Goal: Information Seeking & Learning: Learn about a topic

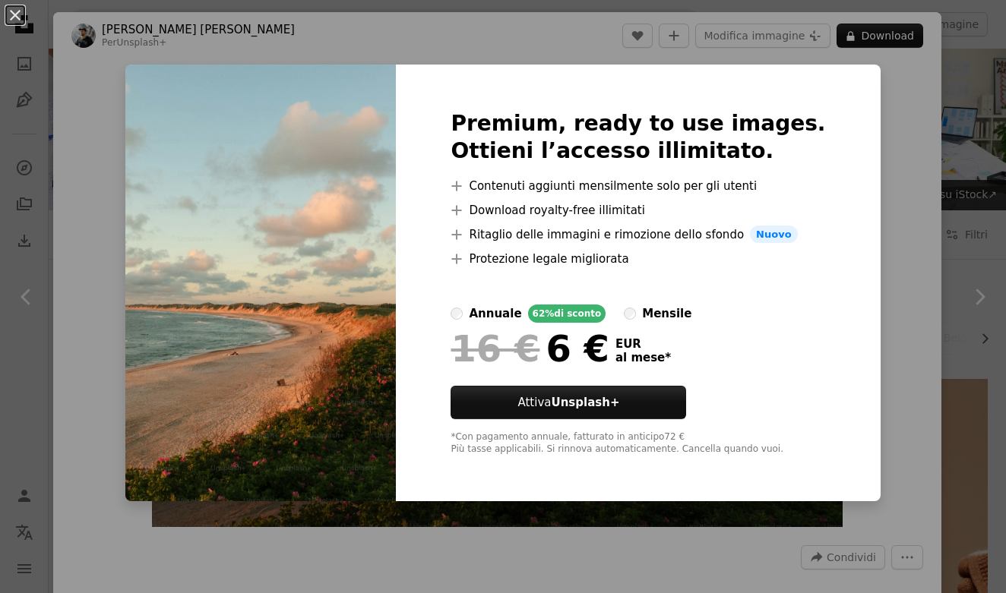
scroll to position [339, 0]
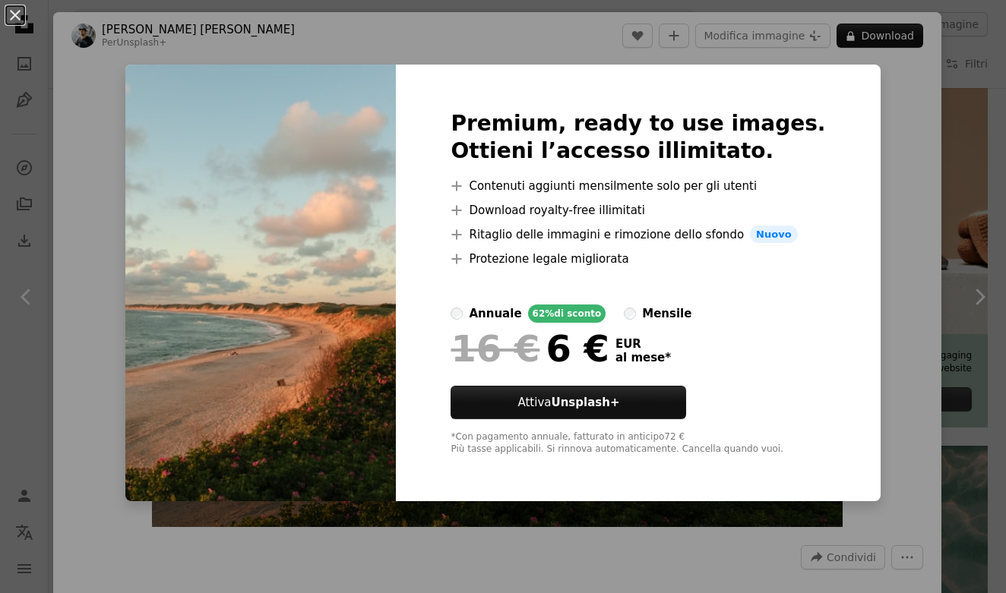
click at [865, 81] on div "An X shape Premium, ready to use images. Ottieni l’accesso illimitato. A plus s…" at bounding box center [503, 296] width 1006 height 593
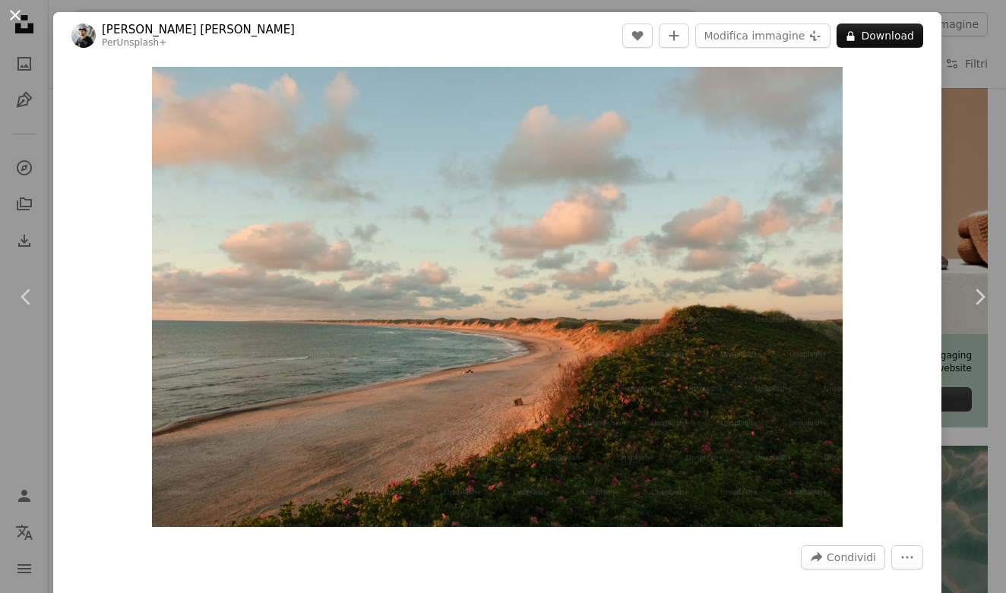
click at [21, 23] on button "An X shape" at bounding box center [15, 15] width 18 height 18
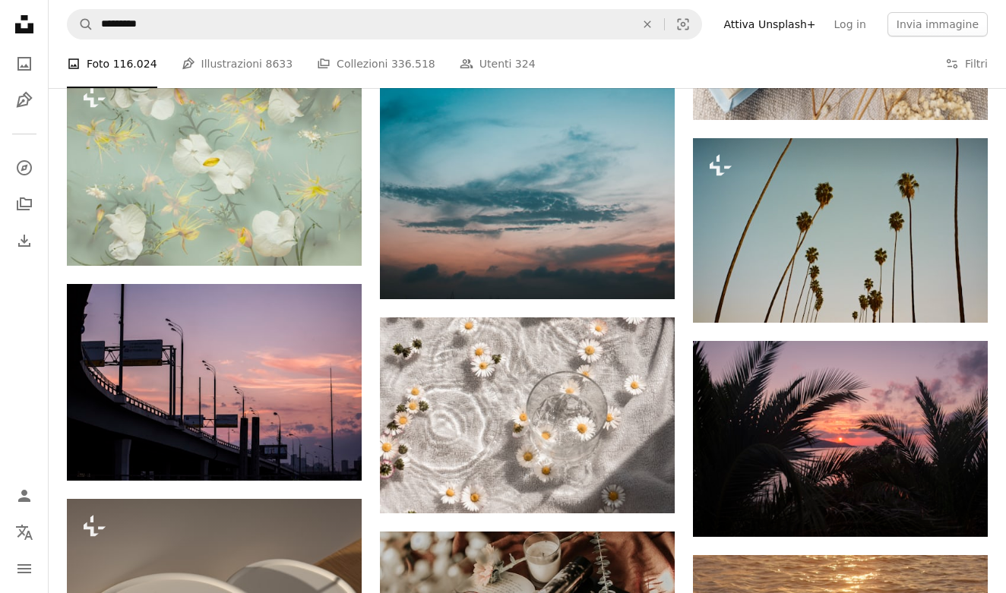
scroll to position [1501, 0]
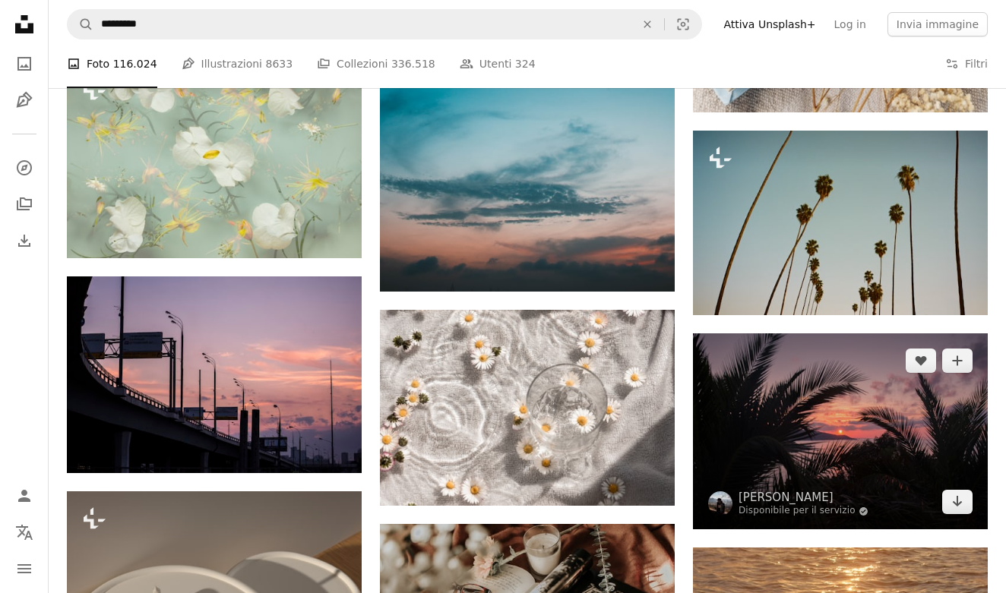
click at [847, 384] on img at bounding box center [840, 431] width 295 height 196
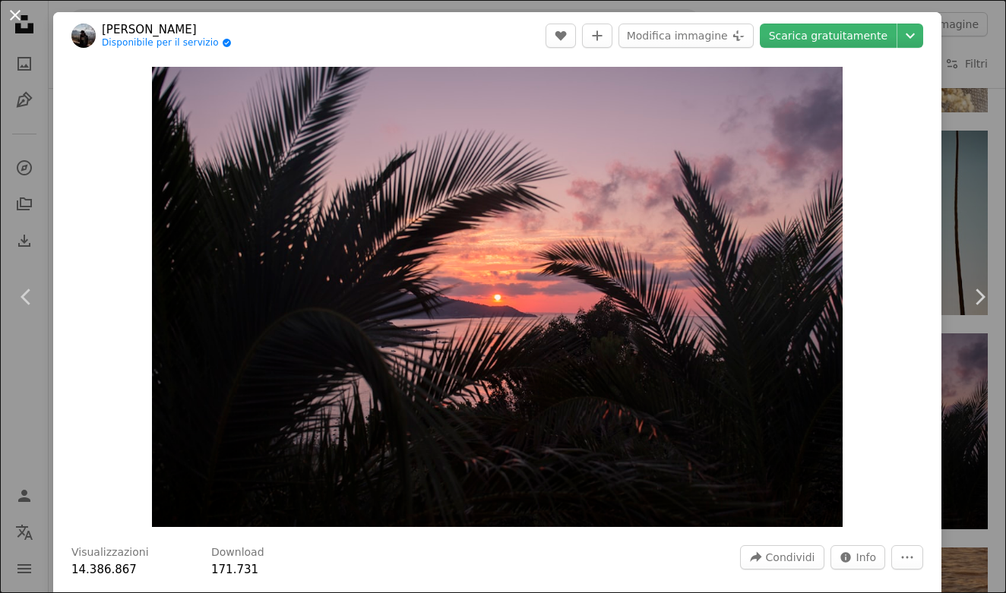
click at [17, 14] on button "An X shape" at bounding box center [15, 15] width 18 height 18
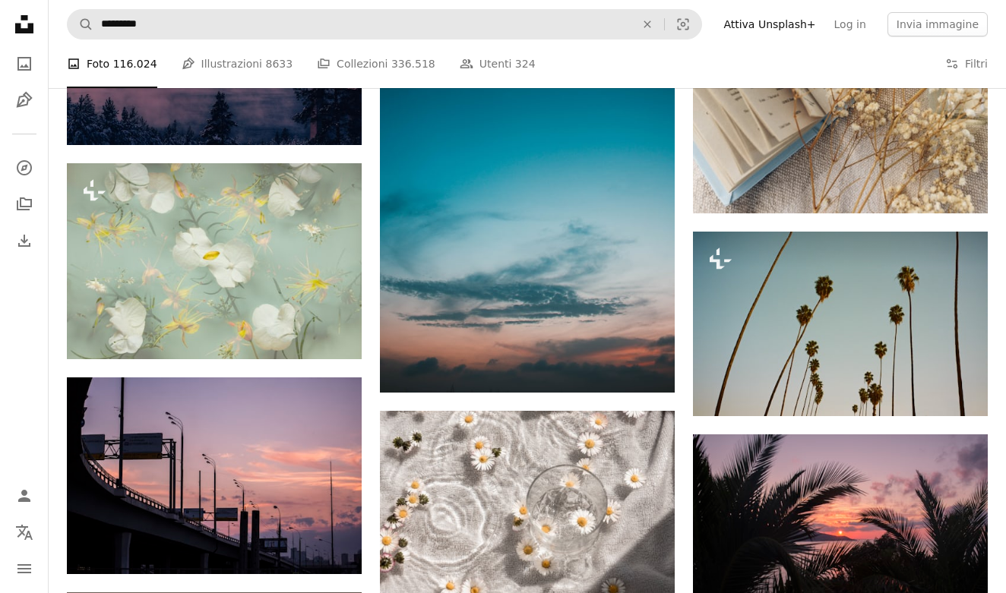
scroll to position [1373, 0]
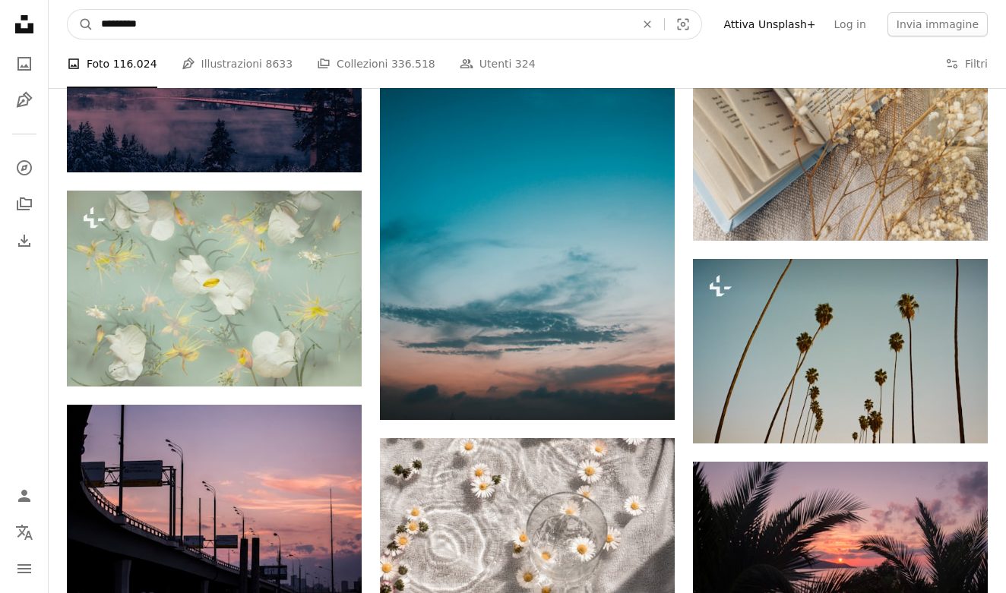
click at [276, 36] on input "*********" at bounding box center [361, 24] width 537 height 29
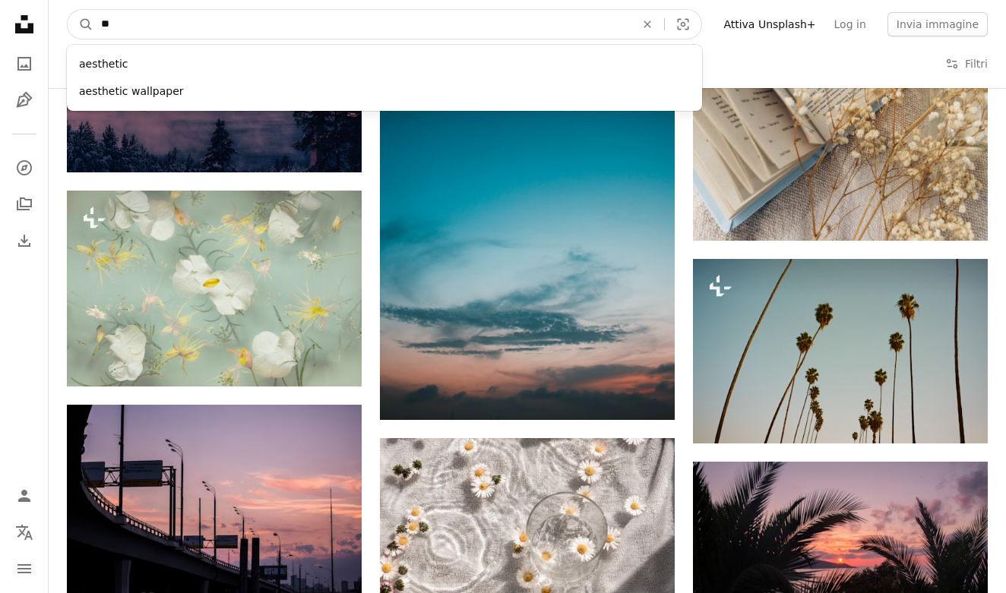
type input "*"
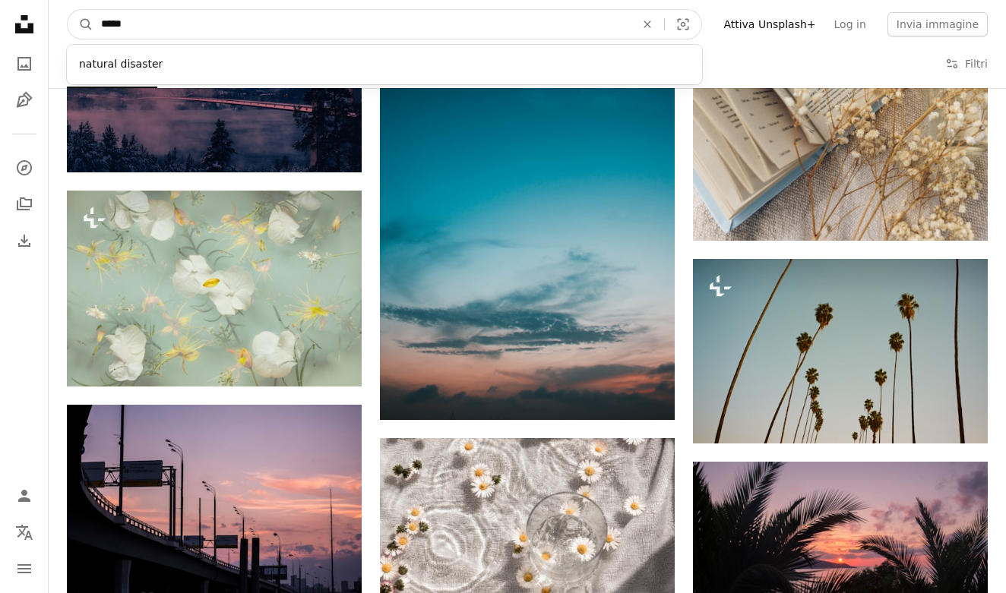
type input "******"
click at [81, 24] on button "A magnifying glass" at bounding box center [81, 24] width 26 height 29
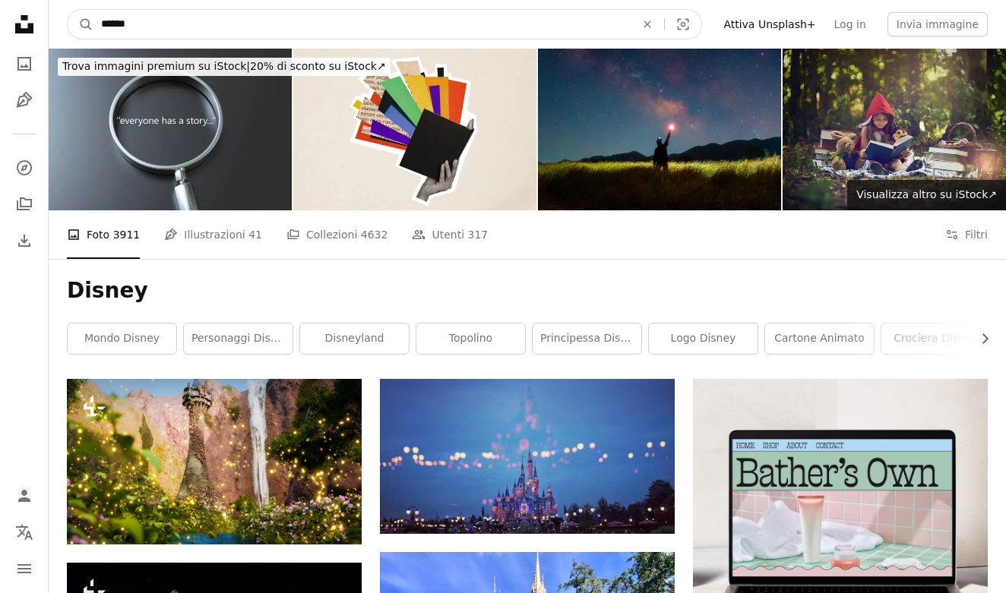
click at [459, 28] on input "******" at bounding box center [361, 24] width 537 height 29
type input "*"
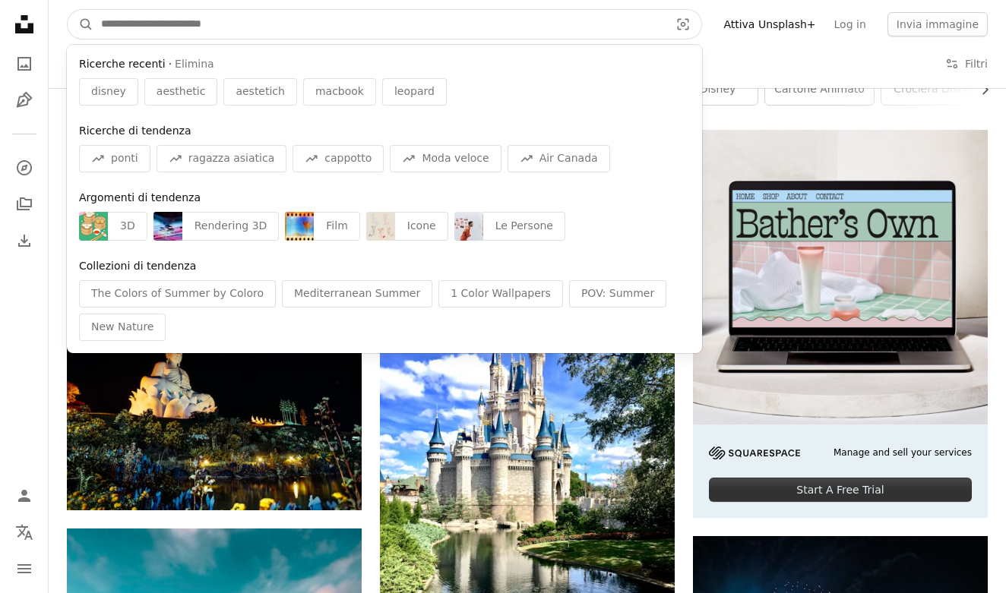
scroll to position [251, 0]
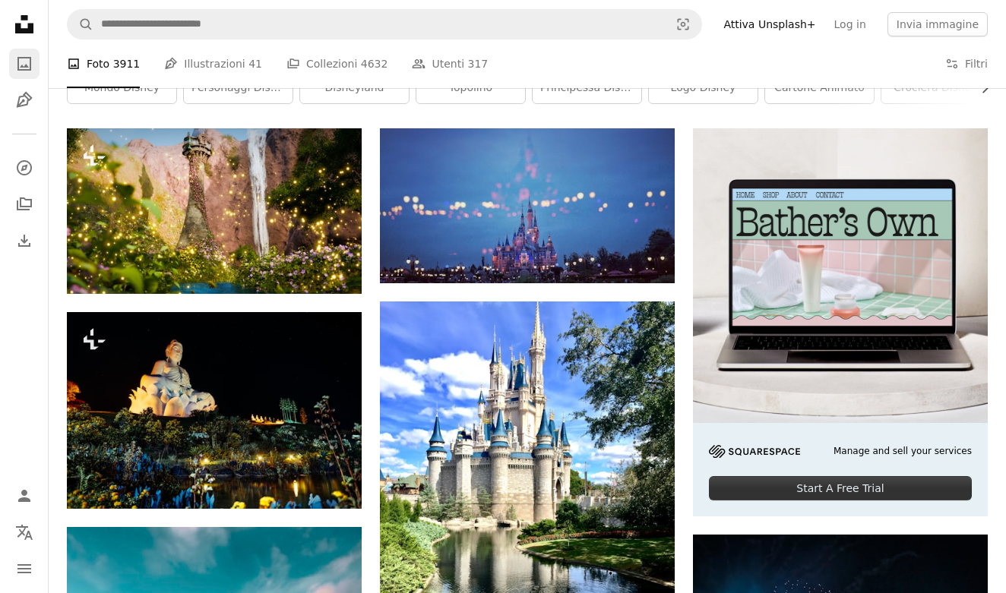
click at [22, 69] on icon "Foto" at bounding box center [24, 64] width 14 height 14
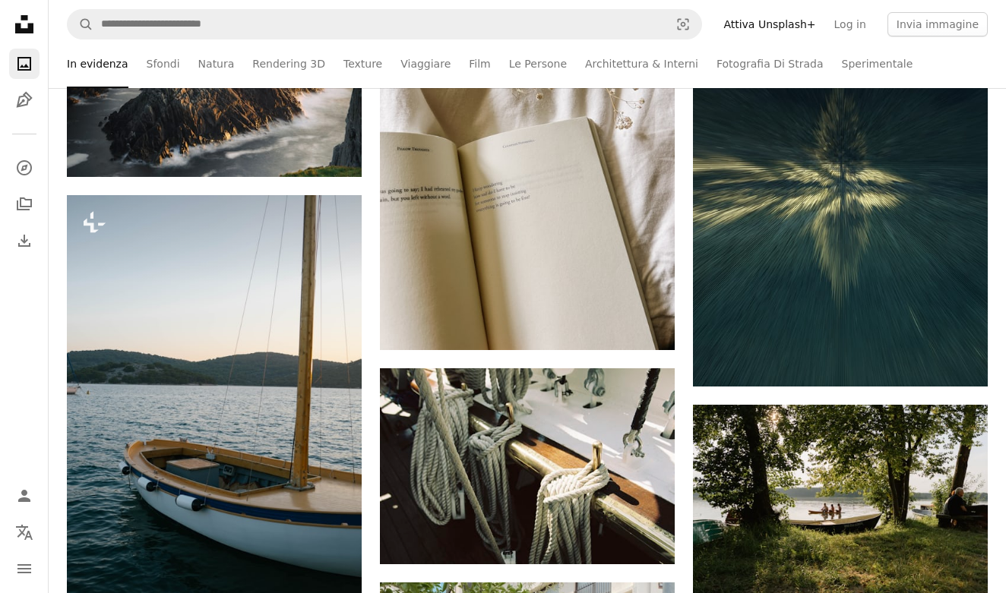
scroll to position [3390, 0]
